Goal: Information Seeking & Learning: Stay updated

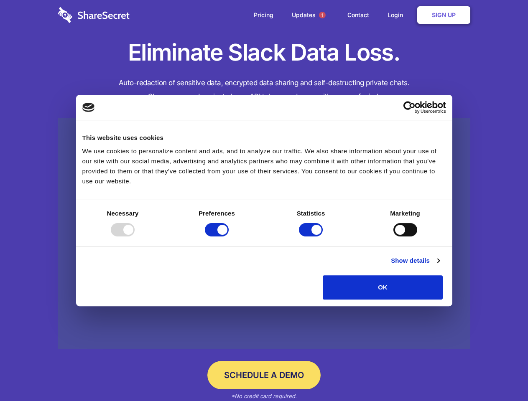
click at [135, 237] on div at bounding box center [123, 229] width 24 height 13
click at [229, 237] on input "Preferences" at bounding box center [217, 229] width 24 height 13
checkbox input "false"
click at [312, 237] on input "Statistics" at bounding box center [311, 229] width 24 height 13
checkbox input "false"
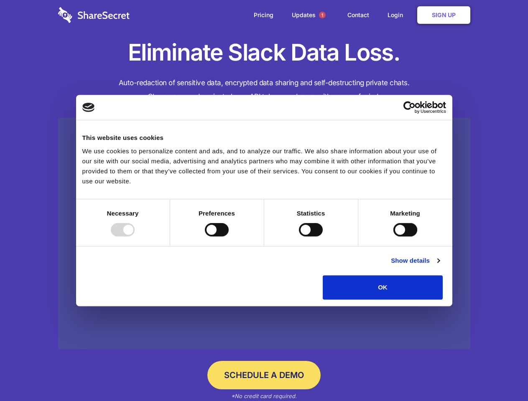
click at [393, 237] on input "Marketing" at bounding box center [405, 229] width 24 height 13
checkbox input "true"
click at [439, 266] on link "Show details" at bounding box center [415, 261] width 48 height 10
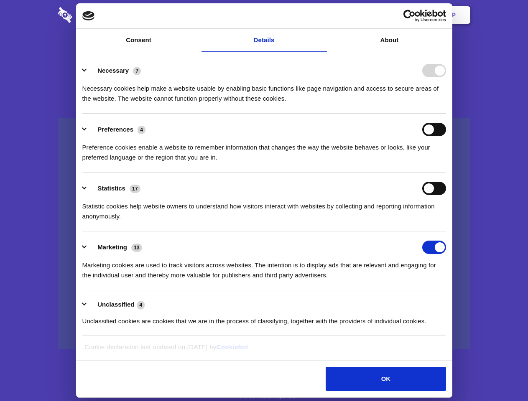
click at [446, 114] on li "Necessary 7 Necessary cookies help make a website usable by enabling basic func…" at bounding box center [264, 84] width 364 height 59
click at [322, 15] on span "1" at bounding box center [322, 15] width 7 height 7
